Goal: Task Accomplishment & Management: Use online tool/utility

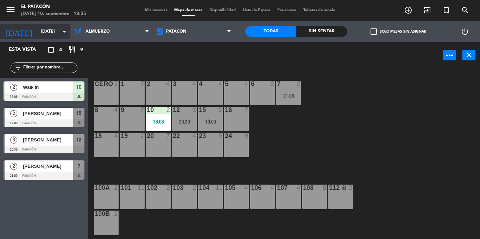
click at [44, 29] on input "[DATE]" at bounding box center [66, 32] width 59 height 12
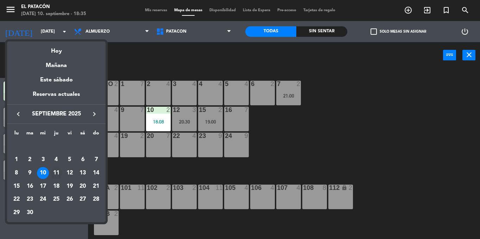
click at [57, 174] on div "11" at bounding box center [56, 173] width 12 height 12
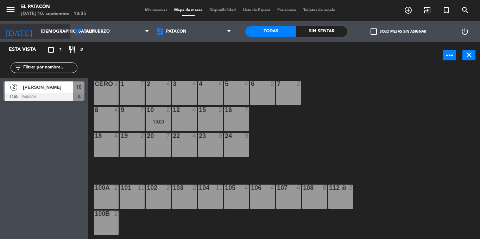
click at [43, 31] on input "[DEMOGRAPHIC_DATA][DATE]" at bounding box center [66, 32] width 59 height 12
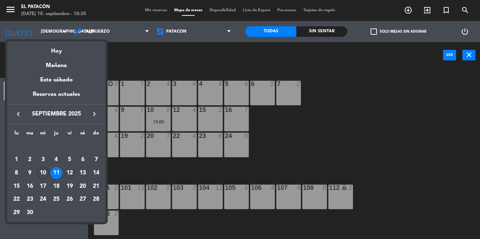
click at [69, 168] on div "12" at bounding box center [70, 173] width 12 height 12
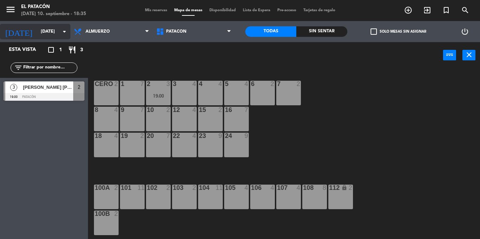
click at [43, 33] on input "[DATE]" at bounding box center [66, 32] width 59 height 12
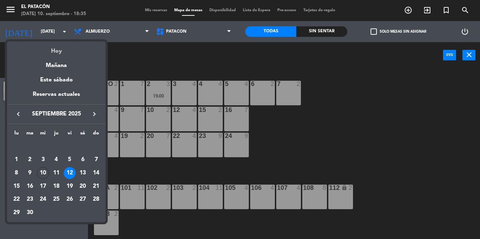
click at [62, 51] on div "Hoy" at bounding box center [56, 48] width 98 height 14
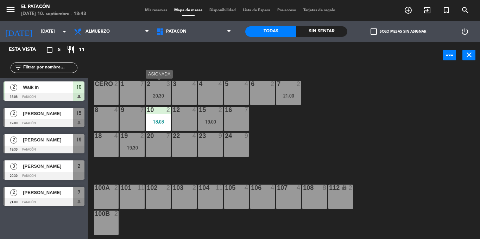
click at [155, 98] on div "20:30" at bounding box center [158, 96] width 25 height 5
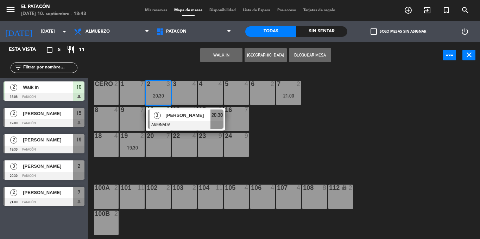
click at [302, 128] on div "1 7 2 3 20:30 3 [PERSON_NAME] ASIGNADA 20:30 3 4 4 4 5 4 6 2 7 2 21:00 CERO 2 8…" at bounding box center [286, 154] width 387 height 171
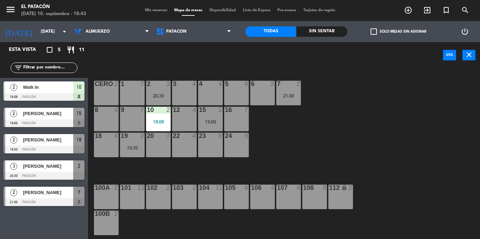
click at [188, 114] on div "12 4" at bounding box center [184, 110] width 25 height 7
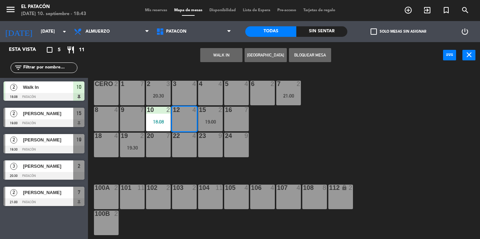
click at [156, 92] on div "2 3 20:30" at bounding box center [158, 93] width 25 height 25
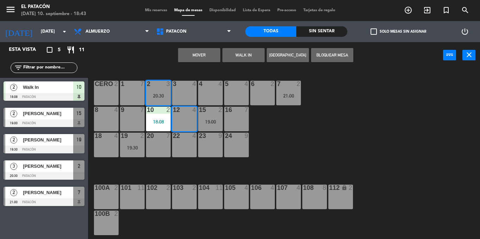
click at [200, 58] on button "Mover" at bounding box center [199, 55] width 42 height 14
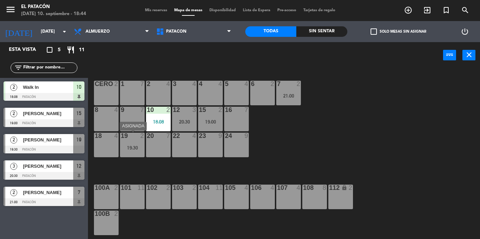
click at [131, 148] on div "19:30" at bounding box center [132, 148] width 25 height 5
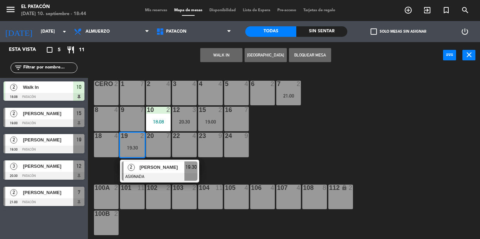
click at [235, 90] on div "5 4" at bounding box center [236, 93] width 25 height 25
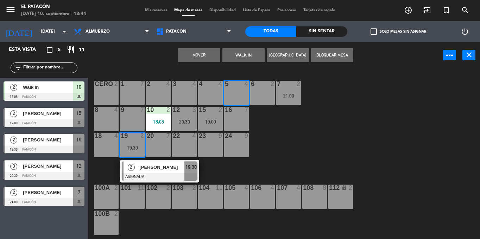
click at [212, 51] on button "Mover" at bounding box center [199, 55] width 42 height 14
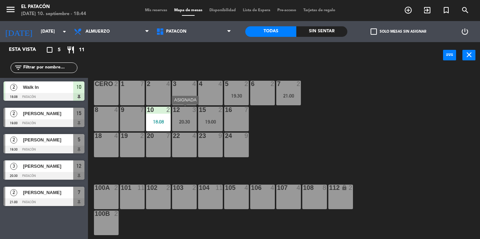
click at [177, 115] on div "12 3 20:30" at bounding box center [184, 119] width 25 height 25
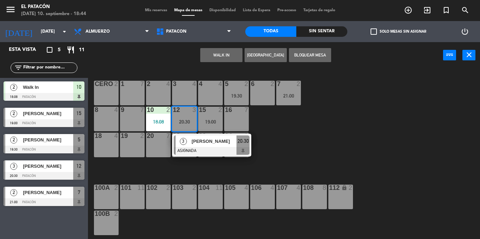
click at [191, 142] on div "[PERSON_NAME]" at bounding box center [214, 142] width 46 height 12
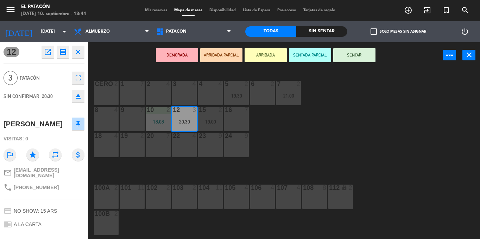
scroll to position [58, 0]
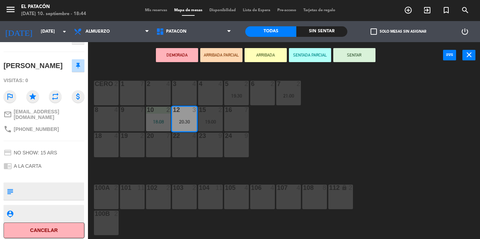
click at [261, 147] on div "1 7 2 4 3 4 4 4 5 2 19:30 6 2 7 2 21:00 CERO 2 8 4 9 7 10 2 18:08 12 3 20:30 15…" at bounding box center [286, 154] width 387 height 171
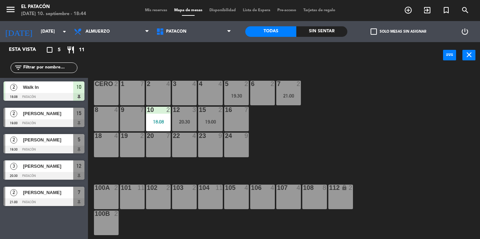
click at [237, 96] on div "19:30" at bounding box center [236, 96] width 25 height 5
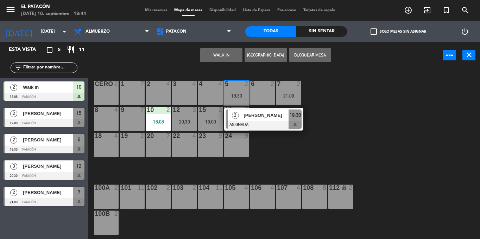
click at [241, 115] on div "2" at bounding box center [234, 116] width 15 height 12
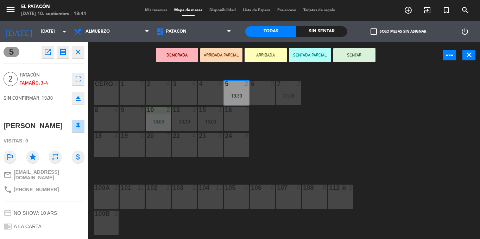
scroll to position [60, 0]
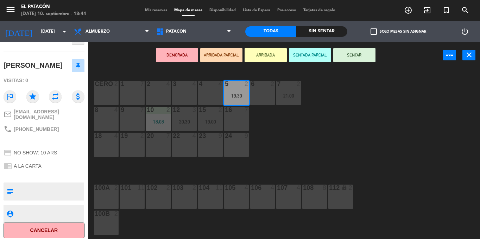
click at [319, 164] on div "1 7 2 4 3 4 4 4 5 2 19:30 6 2 7 2 21:00 CERO 2 8 4 9 7 10 2 18:08 12 3 20:30 15…" at bounding box center [286, 154] width 387 height 171
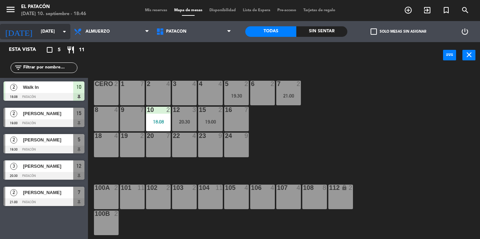
click at [41, 35] on input "[DATE]" at bounding box center [66, 32] width 59 height 12
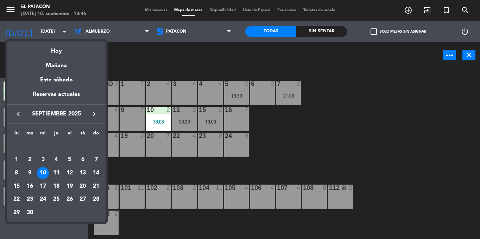
click at [92, 170] on div "14" at bounding box center [96, 173] width 12 height 12
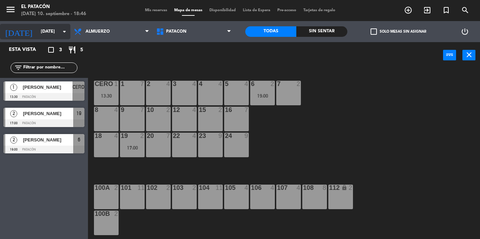
click at [37, 33] on input "[DATE]" at bounding box center [66, 32] width 59 height 12
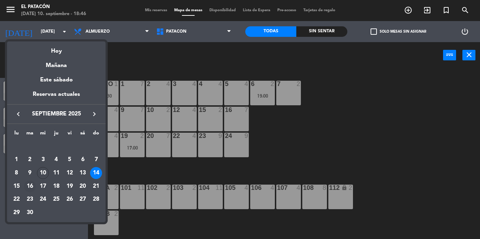
click at [31, 188] on div "16" at bounding box center [30, 187] width 12 height 12
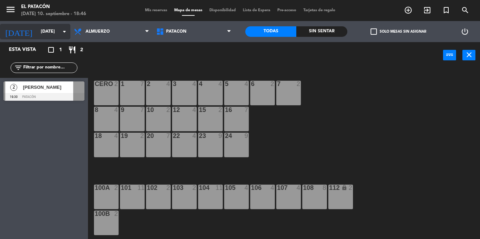
click at [49, 33] on input "[DATE]" at bounding box center [66, 32] width 59 height 12
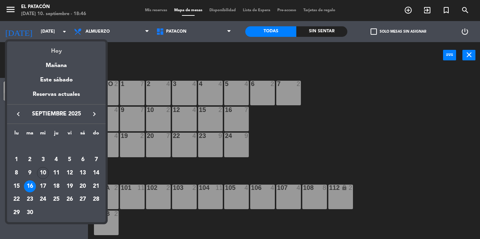
click at [59, 50] on div "Hoy" at bounding box center [56, 48] width 98 height 14
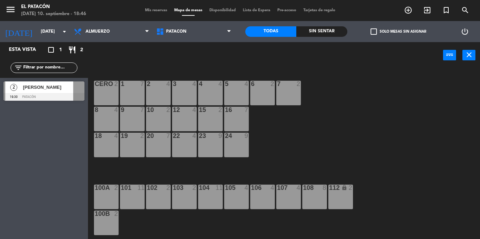
type input "[DATE]"
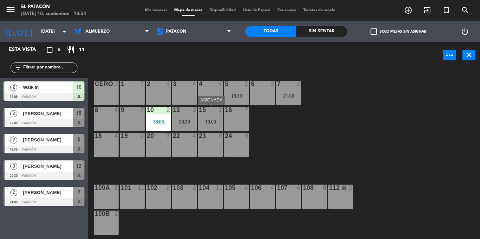
click at [214, 115] on div "15 2 19:00" at bounding box center [210, 119] width 25 height 25
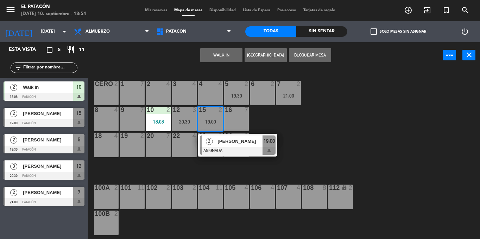
click at [353, 123] on div "1 7 2 4 3 4 4 4 5 2 19:30 6 2 7 2 21:00 CERO 2 8 4 9 7 10 2 18:08 12 3 20:30 15…" at bounding box center [286, 154] width 387 height 171
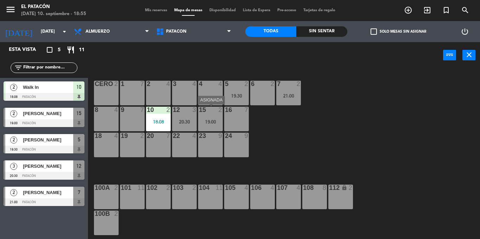
click at [211, 108] on div at bounding box center [210, 110] width 12 height 6
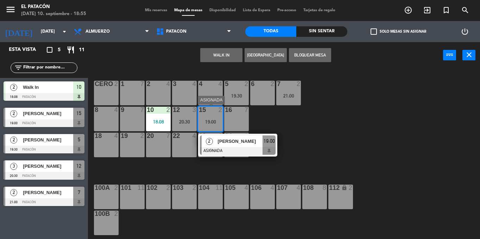
click at [219, 135] on div "2 [PERSON_NAME] ASIGNADA 19:00" at bounding box center [237, 145] width 79 height 23
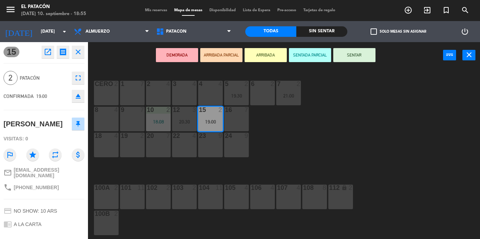
click at [361, 60] on button "SENTAR" at bounding box center [354, 55] width 42 height 14
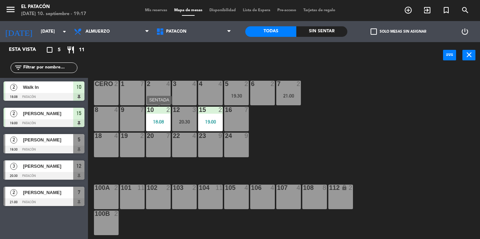
click at [159, 125] on div "10 2 18:08" at bounding box center [158, 119] width 25 height 25
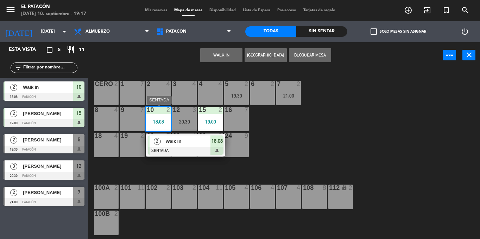
click at [171, 146] on div "Walk In" at bounding box center [188, 142] width 46 height 12
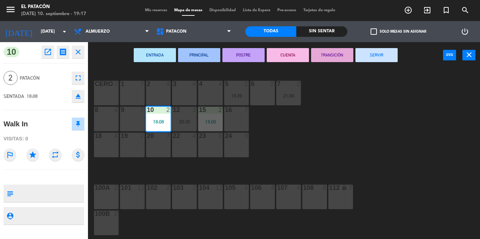
click at [382, 49] on button "SERVIR" at bounding box center [376, 55] width 42 height 14
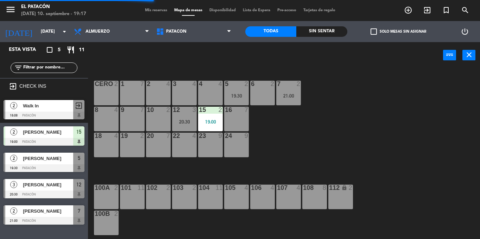
click at [239, 91] on div "5 2 19:30" at bounding box center [236, 93] width 25 height 25
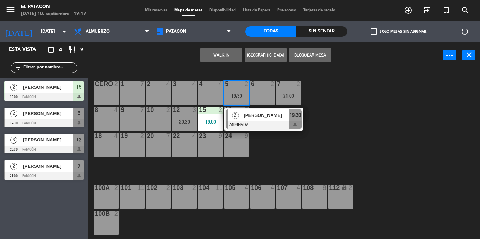
click at [159, 128] on div "10 2" at bounding box center [158, 119] width 25 height 25
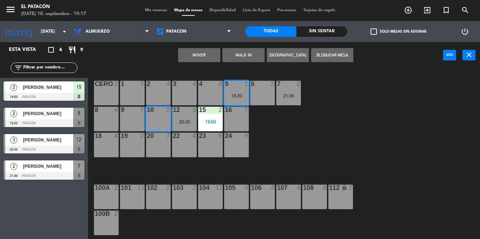
click at [197, 59] on button "Mover" at bounding box center [199, 55] width 42 height 14
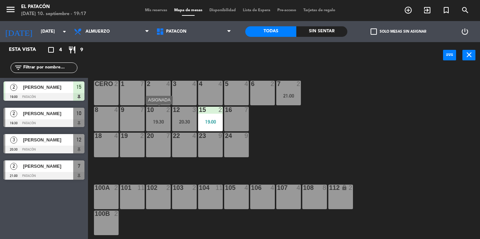
click at [159, 120] on div "19:30" at bounding box center [158, 122] width 25 height 5
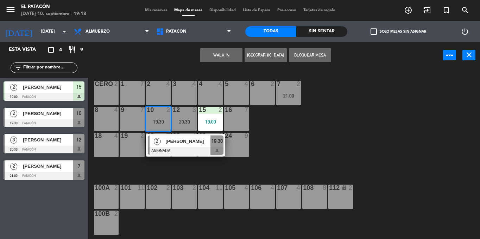
click at [226, 98] on div "5 4" at bounding box center [236, 93] width 25 height 25
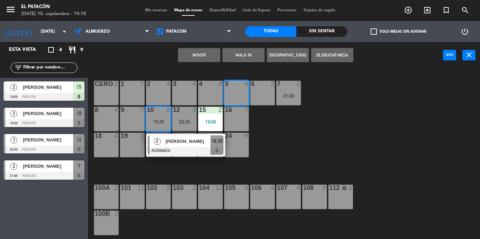
click at [196, 54] on button "Mover" at bounding box center [199, 55] width 42 height 14
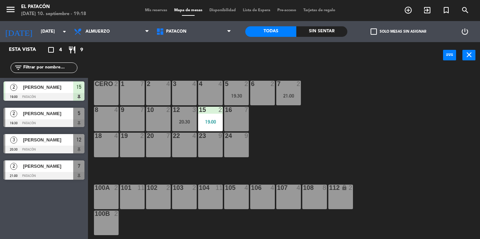
click at [285, 91] on div "7 2 21:00" at bounding box center [288, 93] width 25 height 25
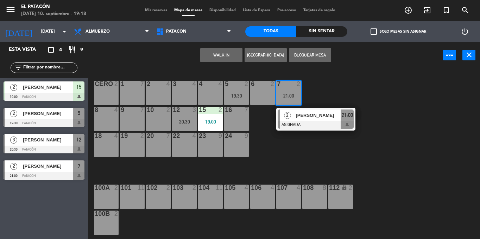
click at [157, 124] on div "10 2" at bounding box center [158, 119] width 25 height 25
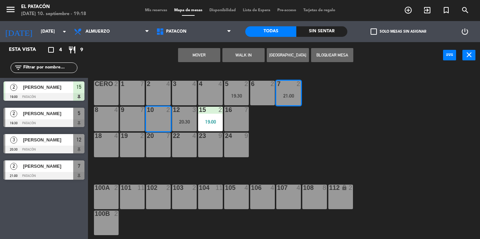
click at [203, 54] on button "Mover" at bounding box center [199, 55] width 42 height 14
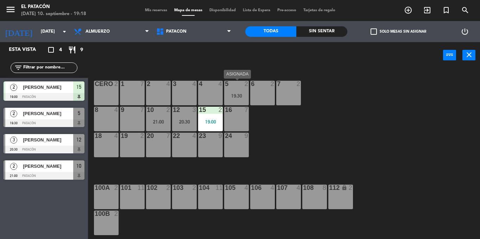
click at [232, 95] on div "19:30" at bounding box center [236, 96] width 25 height 5
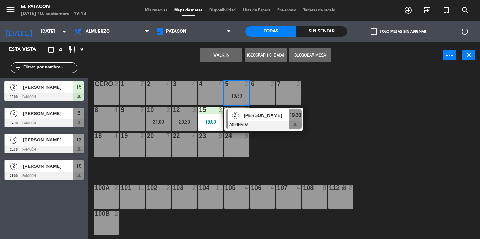
click at [351, 107] on div "1 7 2 4 3 4 4 4 5 2 19:30 2 [PERSON_NAME] ASIGNADA 19:30 6 2 7 2 CERO 2 8 4 9 7…" at bounding box center [286, 154] width 387 height 171
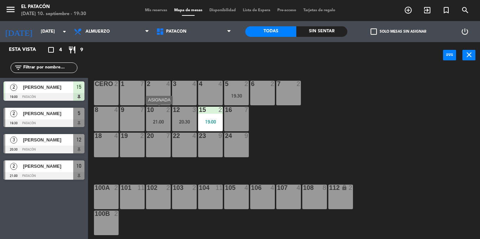
click at [155, 124] on div "21:00" at bounding box center [158, 122] width 25 height 5
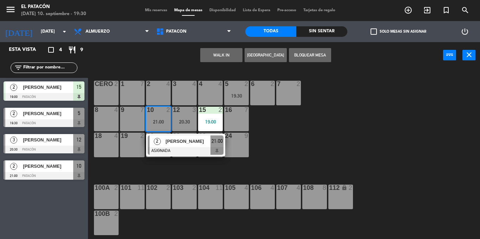
click at [287, 103] on div "7 2" at bounding box center [288, 93] width 25 height 25
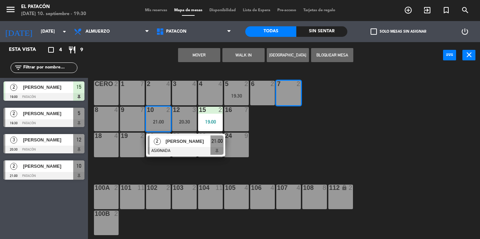
click at [208, 56] on button "Mover" at bounding box center [199, 55] width 42 height 14
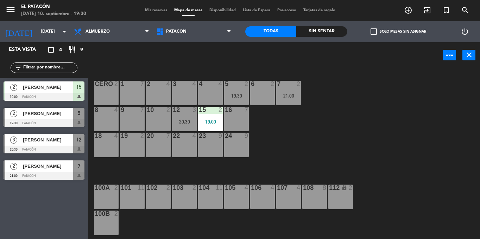
click at [229, 101] on div "5 2 19:30" at bounding box center [236, 93] width 25 height 25
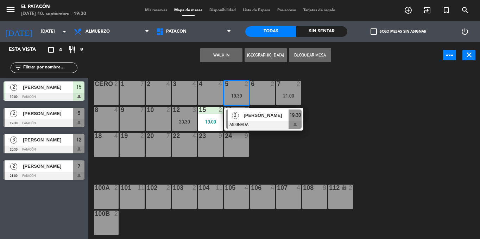
click at [160, 116] on div "10 2" at bounding box center [158, 119] width 25 height 25
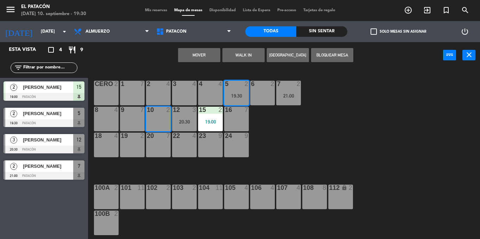
click at [191, 60] on button "Mover" at bounding box center [199, 55] width 42 height 14
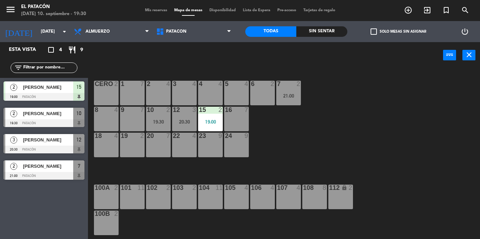
click at [233, 100] on div "5 4" at bounding box center [236, 93] width 25 height 25
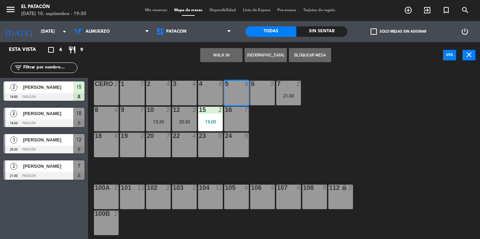
click at [213, 58] on button "WALK IN" at bounding box center [221, 55] width 42 height 14
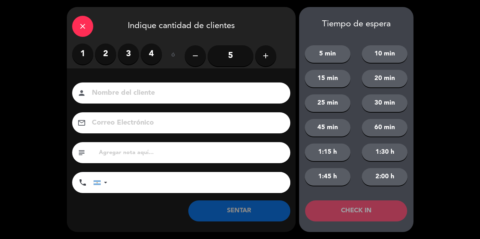
click at [103, 56] on label "2" at bounding box center [105, 54] width 21 height 21
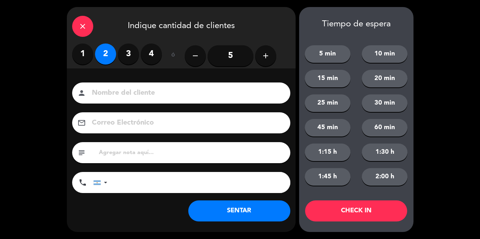
click at [255, 213] on button "SENTAR" at bounding box center [239, 211] width 102 height 21
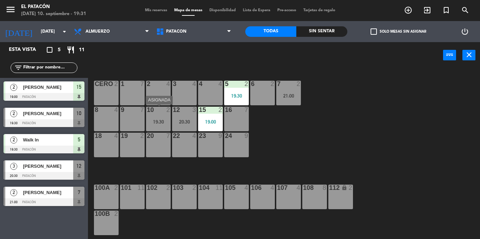
click at [155, 121] on div "19:30" at bounding box center [158, 122] width 25 height 5
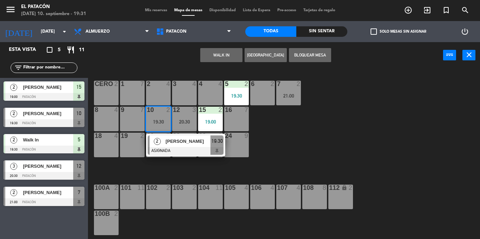
click at [287, 146] on div "1 7 2 4 3 4 4 4 5 2 19:30 6 2 7 2 21:00 CERO 2 8 4 9 7 10 2 19:30 2 [PERSON_NAM…" at bounding box center [286, 154] width 387 height 171
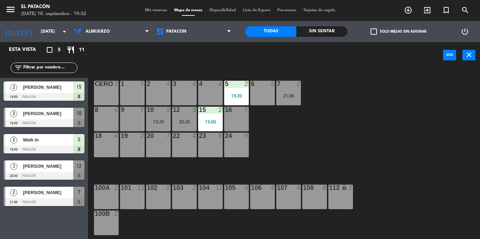
click at [56, 123] on div at bounding box center [44, 124] width 81 height 8
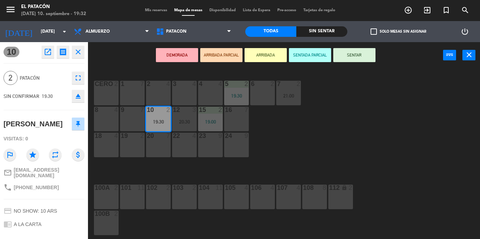
scroll to position [58, 0]
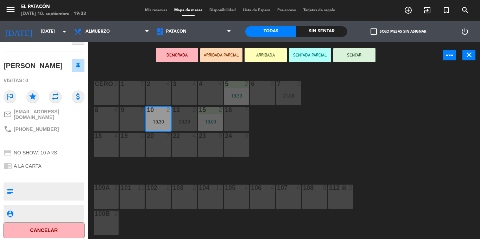
click at [426, 134] on div "1 7 2 4 3 4 4 4 5 2 19:30 6 2 7 2 21:00 CERO 2 8 4 9 7 10 2 19:30 12 3 20:30 15…" at bounding box center [286, 154] width 387 height 171
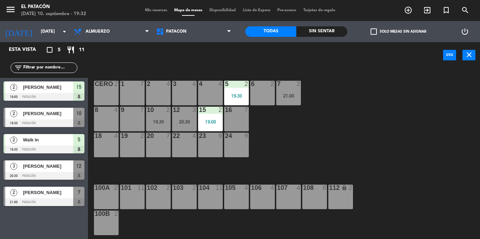
click at [288, 92] on div "7 2 21:00" at bounding box center [288, 93] width 25 height 25
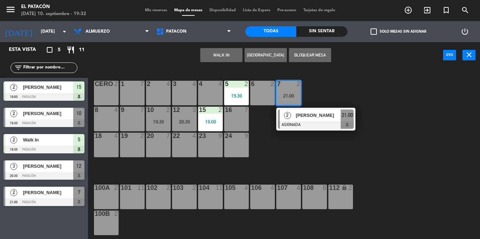
click at [293, 153] on div "1 7 2 4 3 4 4 4 5 2 19:30 6 2 7 2 21:00 2 [PERSON_NAME] ASIGNADA 21:00 CERO 2 8…" at bounding box center [286, 154] width 387 height 171
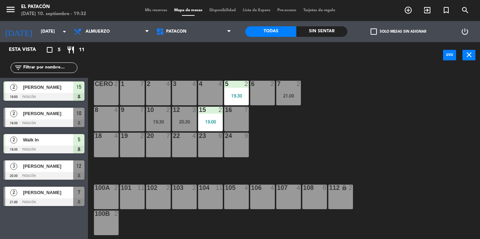
click at [160, 123] on div "19:30" at bounding box center [158, 122] width 25 height 5
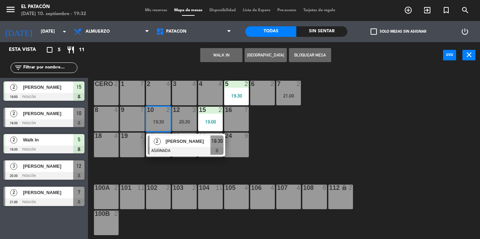
click at [272, 180] on div "1 7 2 4 3 4 4 4 5 2 19:30 6 2 7 2 21:00 CERO 2 8 4 9 7 10 2 19:30 2 [PERSON_NAM…" at bounding box center [286, 154] width 387 height 171
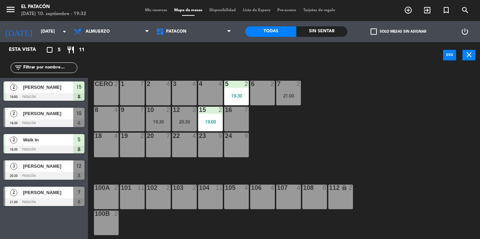
click at [161, 118] on div "10 2 19:30" at bounding box center [158, 119] width 25 height 25
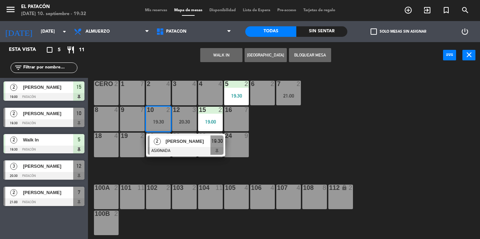
click at [203, 153] on div at bounding box center [186, 151] width 76 height 8
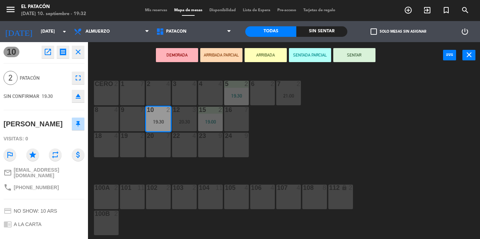
click at [365, 51] on button "SENTAR" at bounding box center [354, 55] width 42 height 14
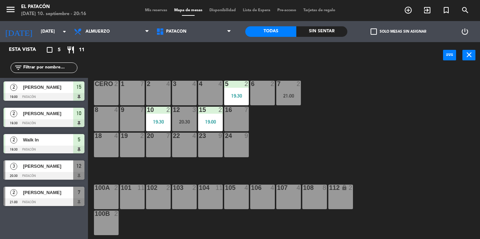
click at [102, 123] on div "8 4" at bounding box center [106, 119] width 25 height 25
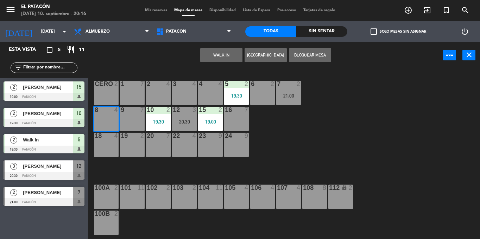
click at [217, 52] on button "WALK IN" at bounding box center [221, 55] width 42 height 14
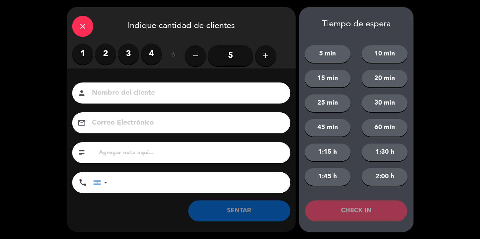
click at [101, 48] on label "2" at bounding box center [105, 54] width 21 height 21
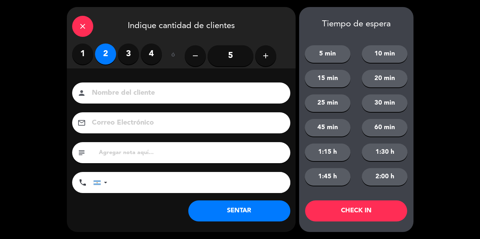
click at [260, 209] on button "SENTAR" at bounding box center [239, 211] width 102 height 21
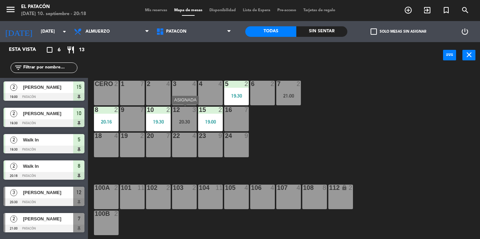
click at [182, 116] on div "12 3 20:30" at bounding box center [184, 119] width 25 height 25
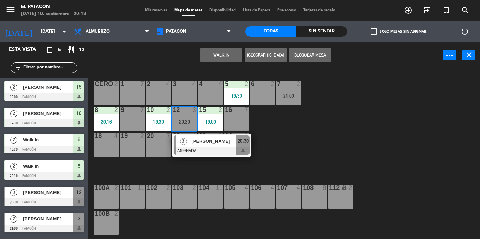
click at [194, 139] on span "[PERSON_NAME]" at bounding box center [213, 141] width 45 height 7
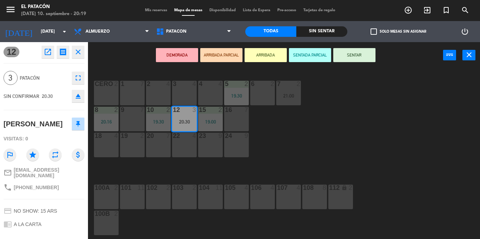
click at [138, 95] on div "1 7" at bounding box center [132, 93] width 25 height 25
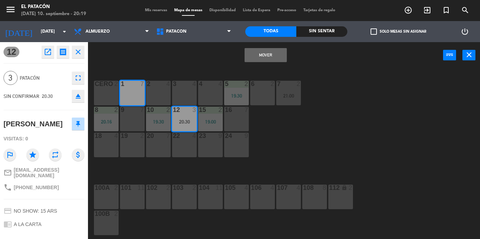
click at [263, 52] on button "Mover" at bounding box center [265, 55] width 42 height 14
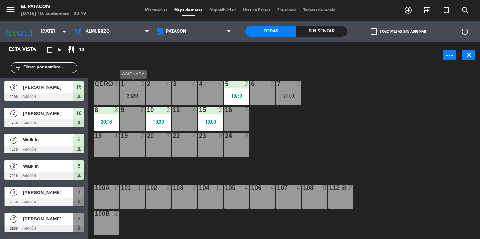
click at [131, 90] on div "1 3 20:30" at bounding box center [132, 93] width 25 height 25
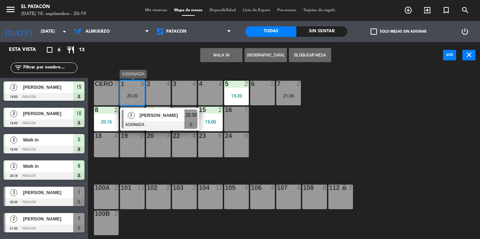
click at [142, 120] on div "[PERSON_NAME]" at bounding box center [162, 116] width 46 height 12
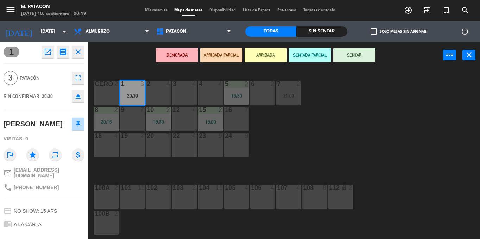
click at [352, 51] on button "SENTAR" at bounding box center [354, 55] width 42 height 14
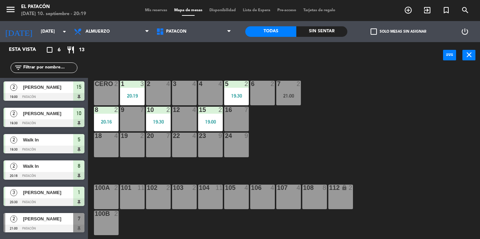
scroll to position [0, 0]
click at [184, 127] on div "12 4" at bounding box center [184, 119] width 25 height 25
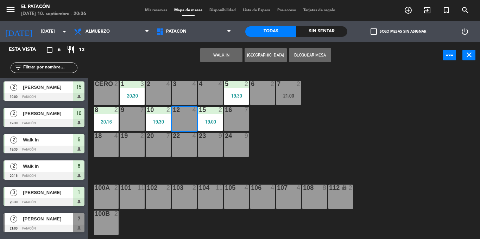
click at [222, 55] on button "WALK IN" at bounding box center [221, 55] width 42 height 14
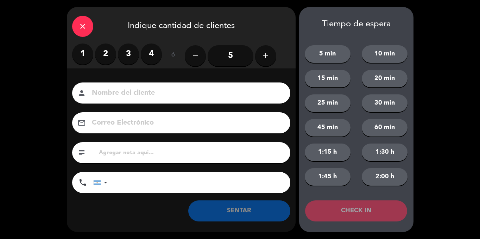
click at [149, 53] on label "4" at bounding box center [151, 54] width 21 height 21
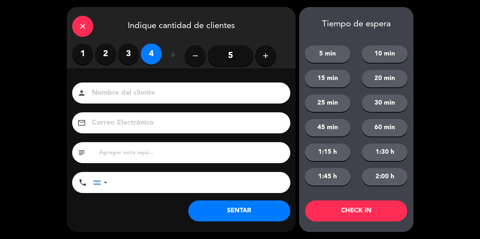
click at [229, 219] on button "SENTAR" at bounding box center [239, 211] width 102 height 21
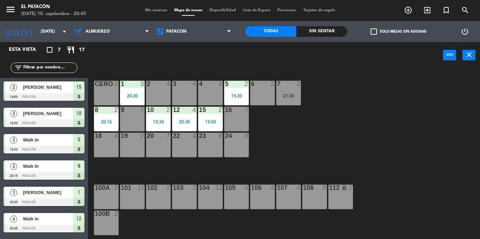
click at [181, 89] on div "3 4" at bounding box center [184, 93] width 25 height 25
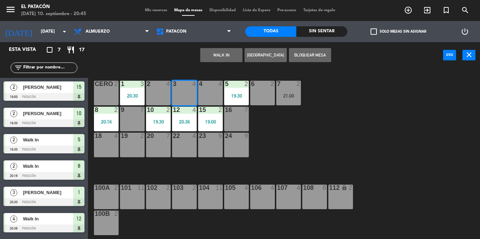
click at [221, 58] on button "WALK IN" at bounding box center [221, 55] width 42 height 14
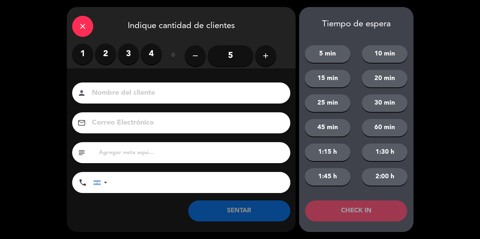
click at [155, 53] on label "4" at bounding box center [151, 54] width 21 height 21
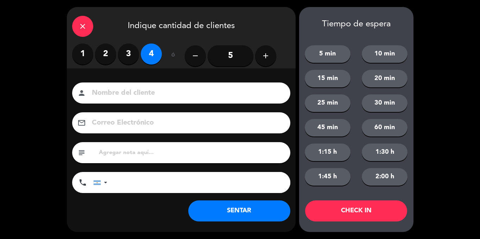
click at [210, 211] on button "SENTAR" at bounding box center [239, 211] width 102 height 21
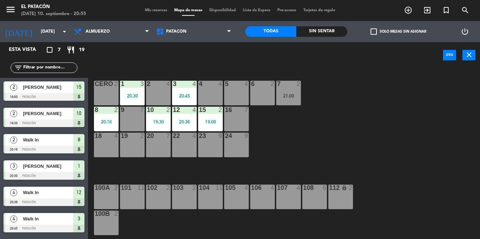
click at [252, 140] on div "1 3 20:30 2 4 3 4 20:45 4 4 5 4 6 2 7 2 21:00 CERO 2 8 2 20:16 9 7 10 2 19:30 1…" at bounding box center [286, 154] width 387 height 171
click at [293, 95] on div "21:00" at bounding box center [288, 96] width 25 height 5
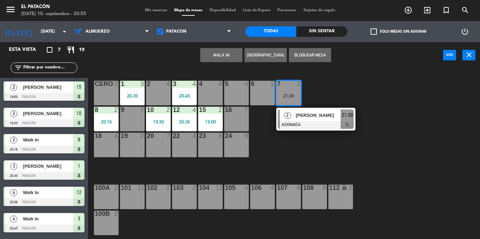
click at [228, 93] on div "5 4" at bounding box center [236, 93] width 25 height 25
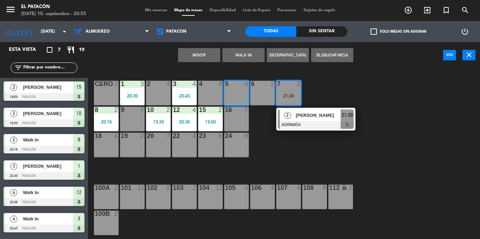
click at [203, 50] on button "Mover" at bounding box center [199, 55] width 42 height 14
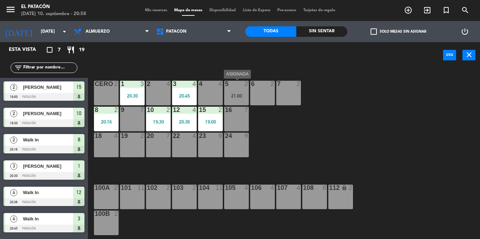
click at [233, 91] on div "5 2 21:00" at bounding box center [236, 93] width 25 height 25
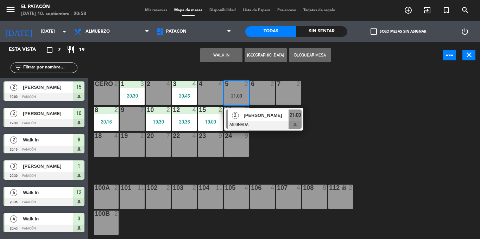
click at [276, 153] on div "1 3 20:30 2 4 3 4 20:45 4 4 5 2 21:00 2 [PERSON_NAME] ASIGNADA 21:00 6 2 7 2 CE…" at bounding box center [286, 154] width 387 height 171
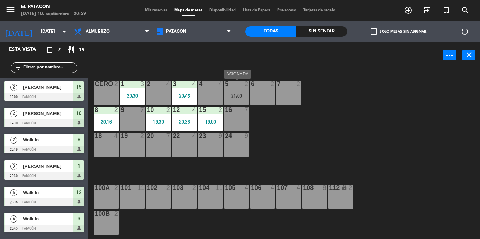
click at [239, 98] on div "21:00" at bounding box center [236, 96] width 25 height 5
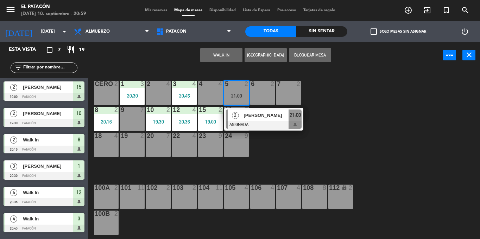
click at [246, 123] on div at bounding box center [264, 125] width 76 height 8
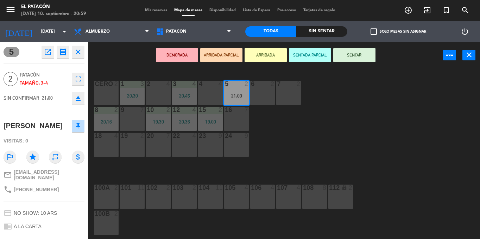
click at [340, 53] on button "SENTAR" at bounding box center [354, 55] width 42 height 14
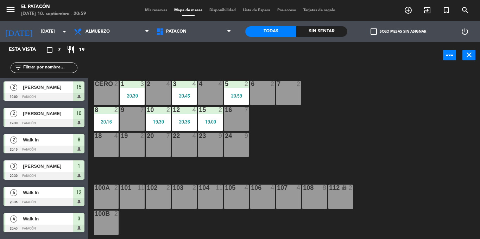
scroll to position [24, 0]
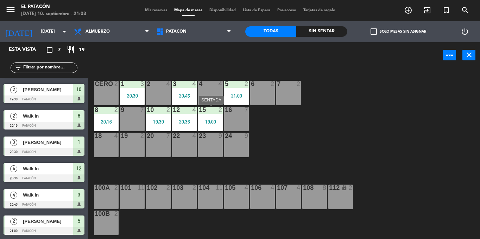
click at [210, 123] on div "19:00" at bounding box center [210, 122] width 25 height 5
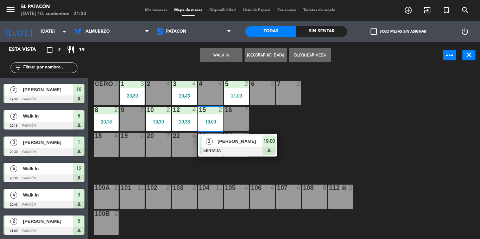
click at [220, 143] on span "[PERSON_NAME]" at bounding box center [239, 141] width 45 height 7
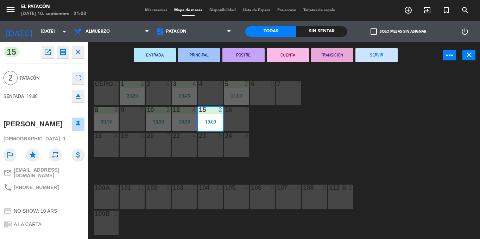
click at [373, 54] on button "SERVIR" at bounding box center [376, 55] width 42 height 14
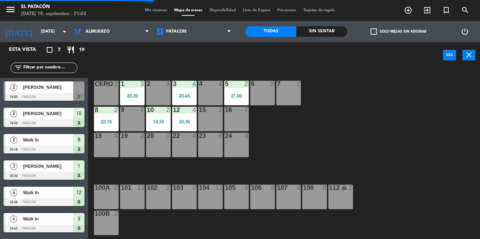
click at [214, 117] on div "15 2" at bounding box center [210, 119] width 25 height 25
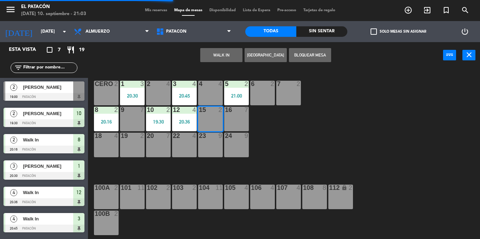
click at [208, 55] on button "WALK IN" at bounding box center [221, 55] width 42 height 14
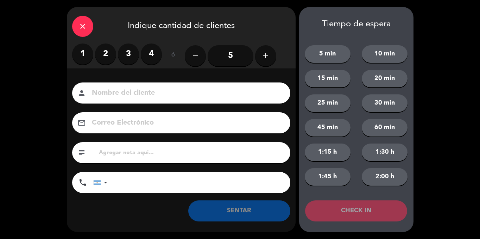
click at [104, 56] on label "2" at bounding box center [105, 54] width 21 height 21
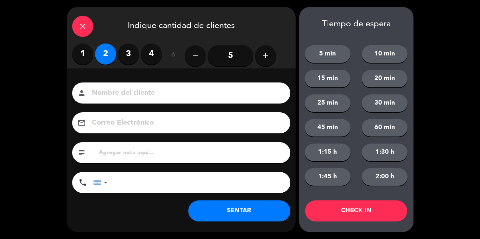
click at [256, 213] on button "SENTAR" at bounding box center [239, 211] width 102 height 21
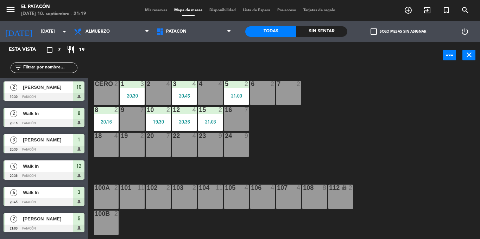
click at [371, 32] on span "check_box_outline_blank" at bounding box center [373, 31] width 6 height 6
click at [398, 32] on input "check_box_outline_blank Solo mesas sin asignar" at bounding box center [398, 32] width 0 height 0
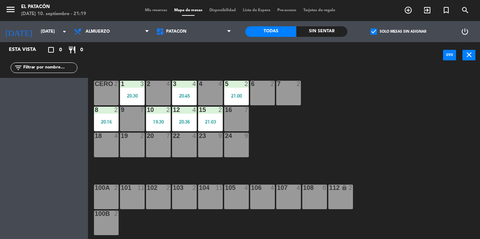
click at [371, 32] on span "check_box" at bounding box center [373, 31] width 6 height 6
click at [398, 32] on input "check_box Solo mesas sin asignar" at bounding box center [398, 32] width 0 height 0
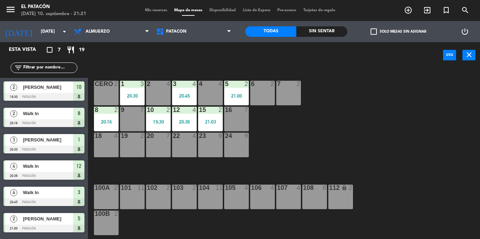
click at [210, 94] on div "4 4" at bounding box center [210, 93] width 25 height 25
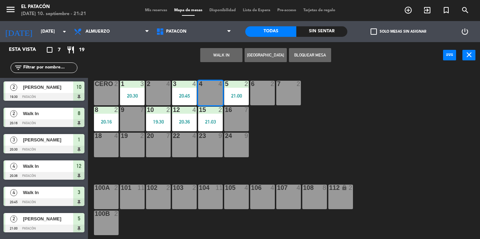
click at [231, 52] on button "WALK IN" at bounding box center [221, 55] width 42 height 14
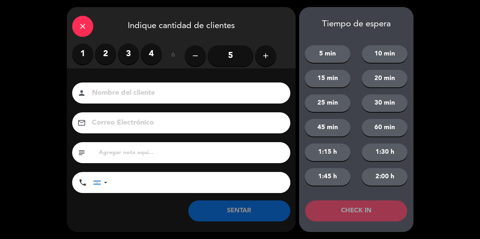
click at [79, 22] on icon "close" at bounding box center [82, 26] width 8 height 8
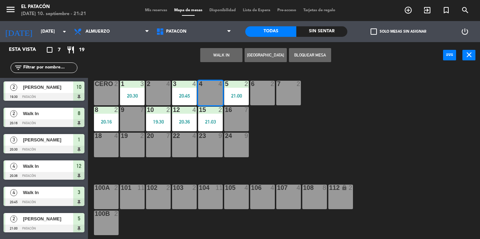
click at [317, 146] on div "1 3 20:30 2 4 3 4 20:45 4 4 5 2 21:00 6 2 7 2 CERO 2 8 2 20:16 9 7 10 2 19:30 1…" at bounding box center [286, 154] width 387 height 171
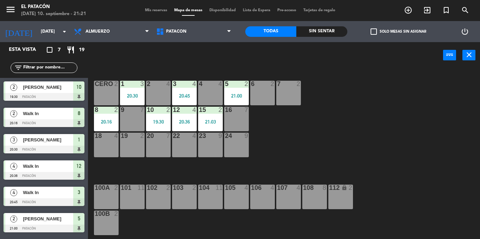
click at [227, 125] on div "16 7" at bounding box center [236, 119] width 25 height 25
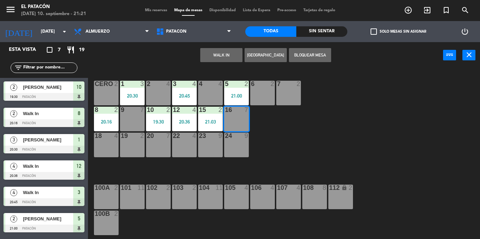
click at [209, 59] on button "WALK IN" at bounding box center [221, 55] width 42 height 14
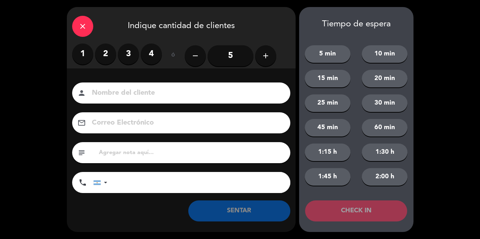
click at [271, 55] on button "add" at bounding box center [265, 55] width 21 height 21
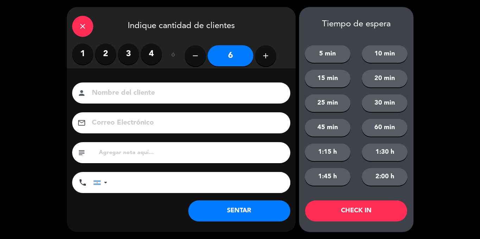
click at [260, 209] on button "SENTAR" at bounding box center [239, 211] width 102 height 21
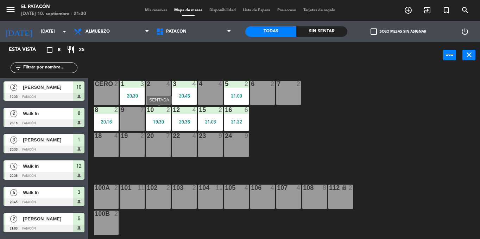
click at [156, 120] on div "19:30" at bounding box center [158, 122] width 25 height 5
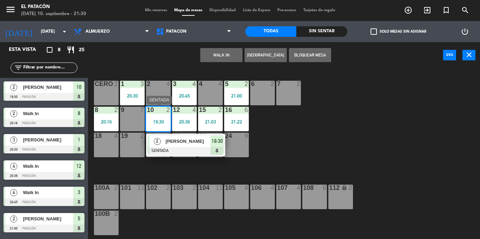
click at [167, 147] on div "[PERSON_NAME]" at bounding box center [188, 142] width 46 height 12
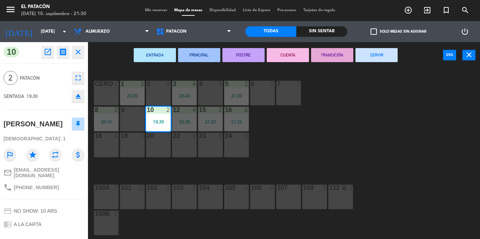
click at [386, 49] on button "SERVIR" at bounding box center [376, 55] width 42 height 14
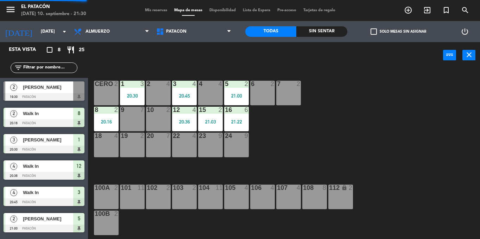
click at [289, 97] on div "7 2" at bounding box center [288, 93] width 25 height 25
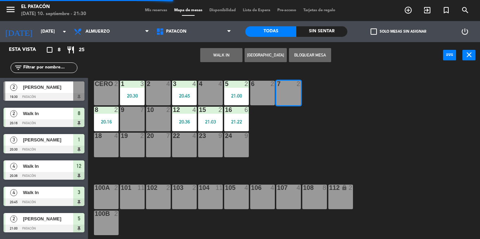
click at [226, 57] on button "WALK IN" at bounding box center [221, 55] width 42 height 14
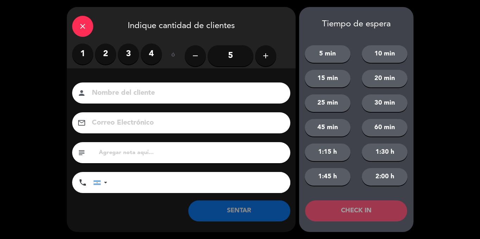
click at [102, 53] on label "2" at bounding box center [105, 54] width 21 height 21
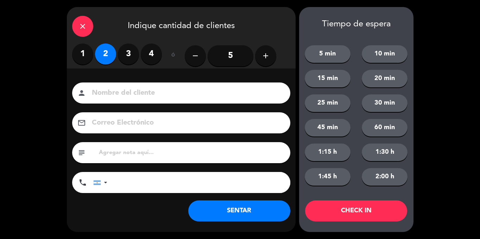
click at [247, 212] on button "SENTAR" at bounding box center [239, 211] width 102 height 21
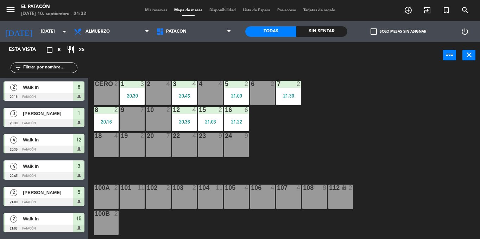
click at [212, 87] on div at bounding box center [210, 84] width 12 height 6
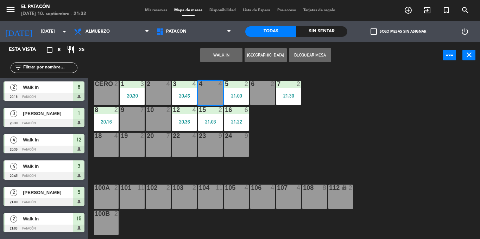
click at [207, 49] on button "WALK IN" at bounding box center [221, 55] width 42 height 14
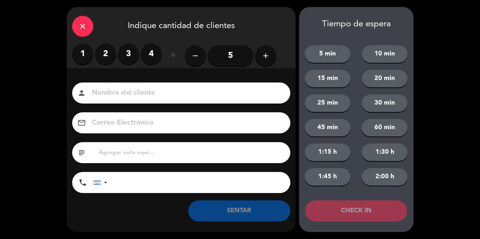
click at [152, 53] on label "4" at bounding box center [151, 54] width 21 height 21
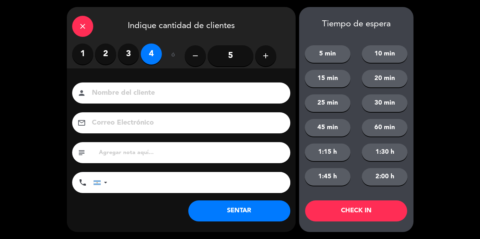
click at [245, 214] on button "SENTAR" at bounding box center [239, 211] width 102 height 21
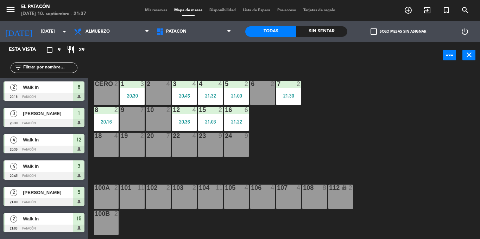
click at [157, 92] on div "2 4" at bounding box center [158, 93] width 25 height 25
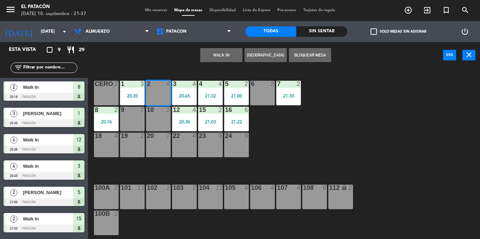
click at [371, 133] on div "1 3 20:30 2 4 3 4 20:45 4 4 21:32 5 2 21:00 6 2 7 2 21:30 CERO 2 8 2 20:16 9 7 …" at bounding box center [286, 154] width 387 height 171
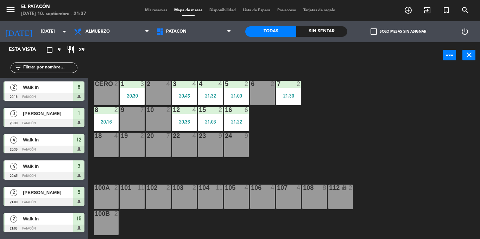
click at [155, 106] on div "1 3 20:30 2 4 3 4 20:45 4 4 21:32 5 2 21:00 6 2 7 2 21:30 CERO 2 8 2 20:16 9 7 …" at bounding box center [286, 154] width 387 height 171
click at [153, 84] on div at bounding box center [158, 84] width 12 height 6
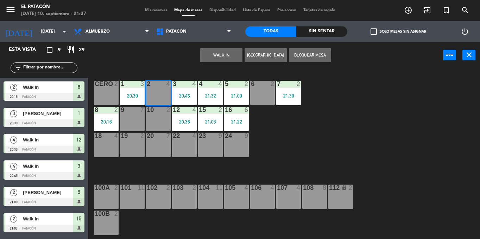
click at [219, 54] on button "WALK IN" at bounding box center [221, 55] width 42 height 14
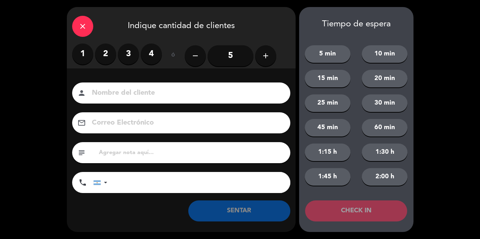
click at [84, 31] on div "close" at bounding box center [82, 26] width 21 height 21
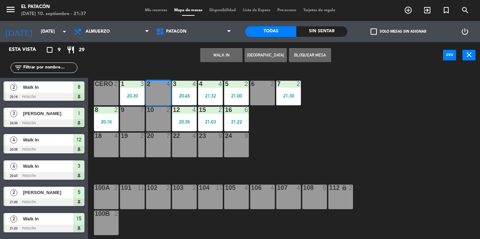
click at [357, 157] on div "1 3 20:30 2 4 3 4 20:45 4 4 21:32 5 2 21:00 6 2 7 2 21:30 CERO 2 8 2 20:16 9 7 …" at bounding box center [286, 154] width 387 height 171
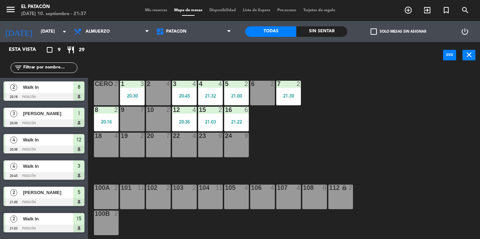
click at [159, 96] on div "2 4" at bounding box center [158, 93] width 25 height 25
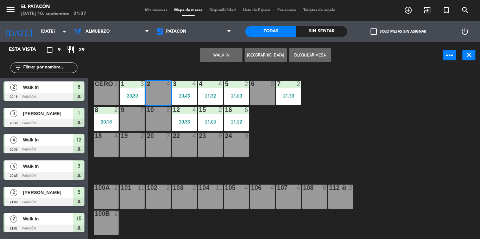
click at [224, 59] on button "WALK IN" at bounding box center [221, 55] width 42 height 14
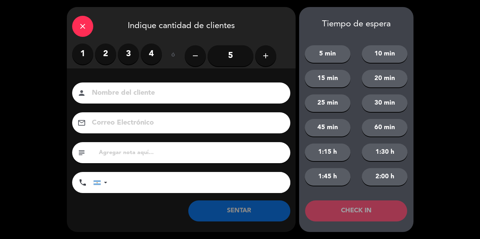
click at [123, 60] on label "3" at bounding box center [128, 54] width 21 height 21
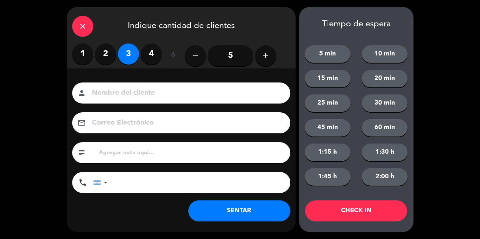
click at [87, 31] on div "close" at bounding box center [82, 26] width 21 height 21
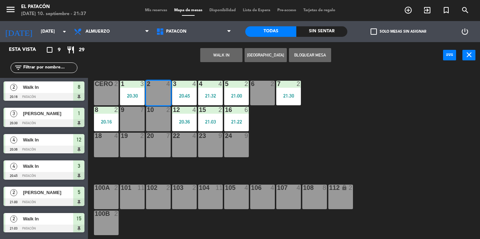
click at [224, 58] on button "WALK IN" at bounding box center [221, 55] width 42 height 14
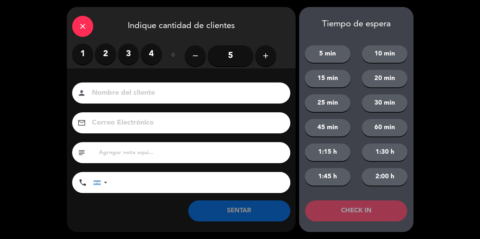
click at [130, 50] on label "3" at bounding box center [128, 54] width 21 height 21
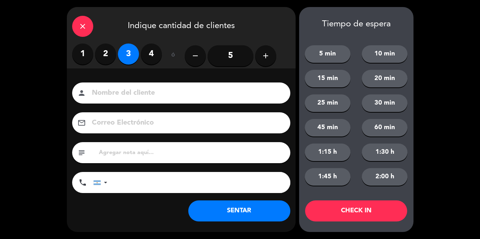
click at [251, 216] on button "SENTAR" at bounding box center [239, 211] width 102 height 21
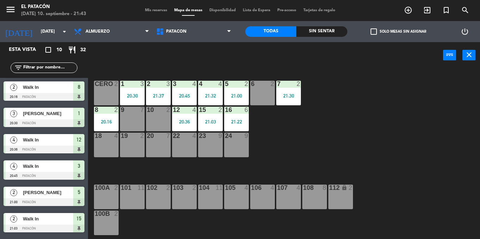
click at [135, 112] on div at bounding box center [132, 110] width 12 height 6
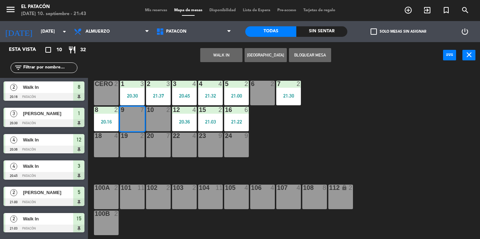
click at [216, 56] on button "WALK IN" at bounding box center [221, 55] width 42 height 14
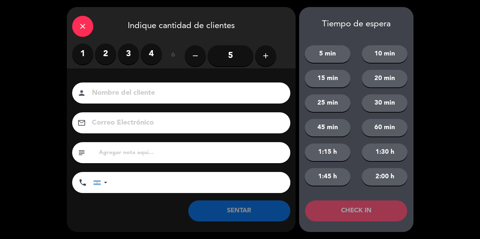
click at [269, 55] on icon "add" at bounding box center [265, 56] width 8 height 8
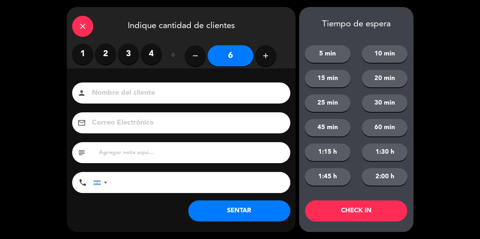
click at [240, 211] on button "SENTAR" at bounding box center [239, 211] width 102 height 21
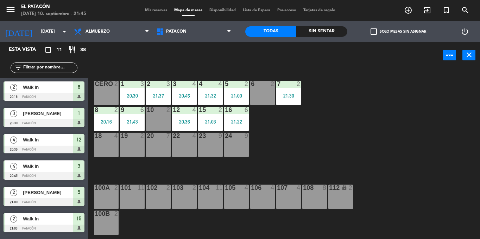
click at [188, 150] on div "22 4" at bounding box center [184, 145] width 25 height 25
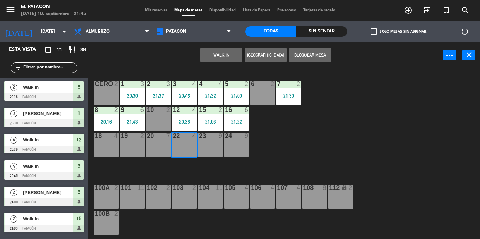
click at [231, 51] on button "WALK IN" at bounding box center [221, 55] width 42 height 14
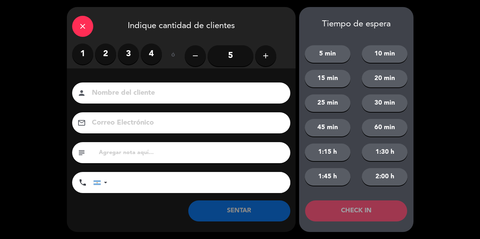
click at [128, 48] on label "3" at bounding box center [128, 54] width 21 height 21
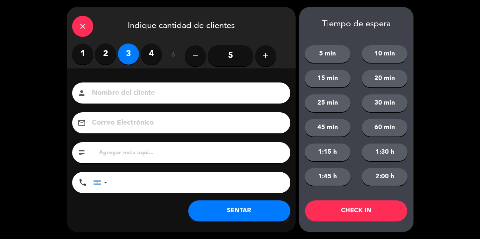
click at [274, 214] on button "SENTAR" at bounding box center [239, 211] width 102 height 21
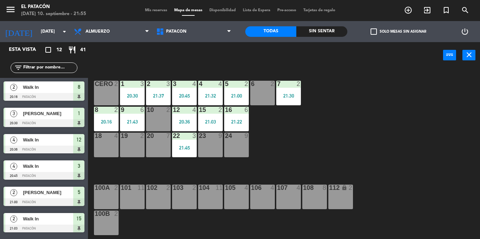
click at [274, 214] on div "1 3 20:30 2 3 21:37 3 4 20:45 4 4 21:32 5 2 21:00 6 2 7 2 21:30 CERO 2 8 2 20:1…" at bounding box center [286, 154] width 387 height 171
click at [133, 97] on div "20:30" at bounding box center [132, 96] width 25 height 5
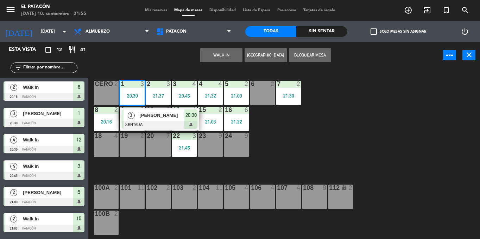
click at [146, 120] on div "[PERSON_NAME]" at bounding box center [162, 116] width 46 height 12
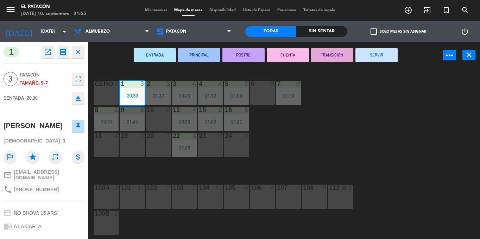
click at [375, 56] on button "SERVIR" at bounding box center [376, 55] width 42 height 14
